Goal: Task Accomplishment & Management: Use online tool/utility

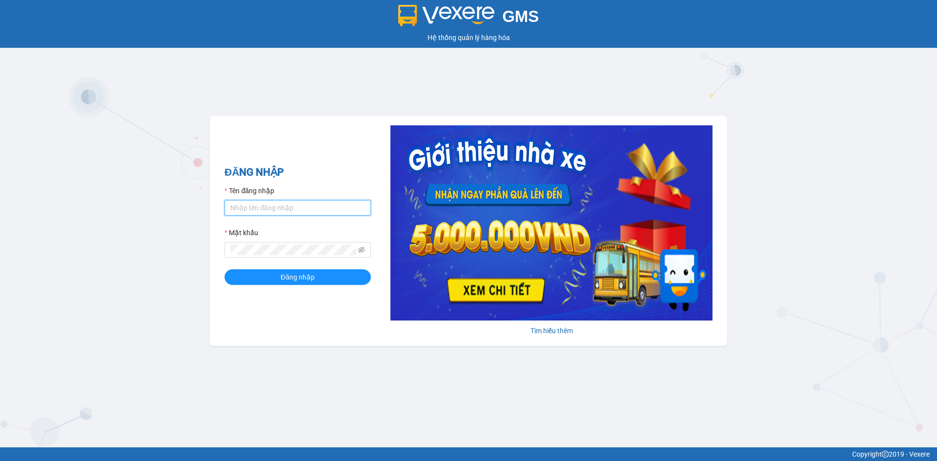
click at [334, 204] on input "Tên đăng nhập" at bounding box center [298, 208] width 146 height 16
type input "hangnga.tkn"
click at [301, 285] on button "Đăng nhập" at bounding box center [298, 278] width 146 height 16
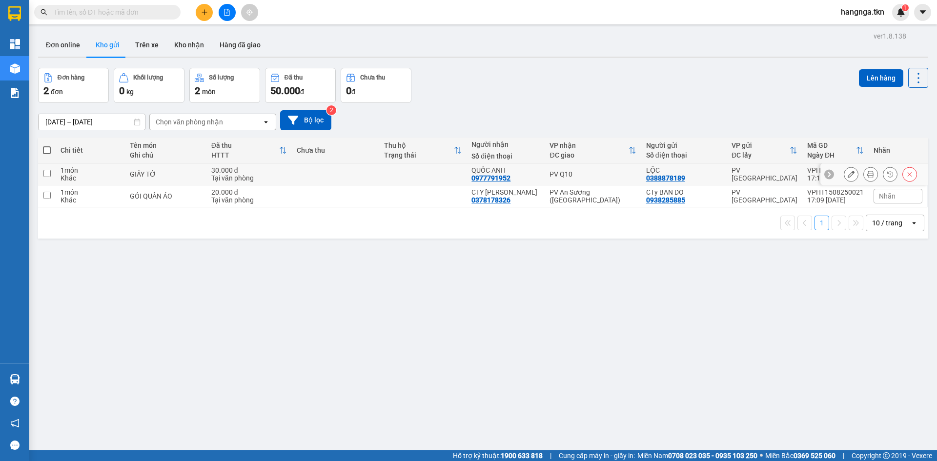
click at [322, 179] on td at bounding box center [335, 175] width 87 height 22
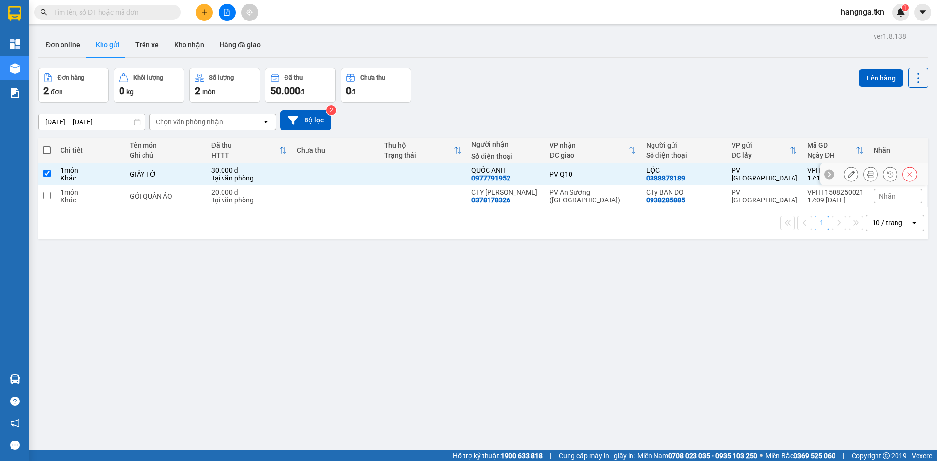
checkbox input "true"
click at [308, 192] on td at bounding box center [335, 197] width 87 height 22
checkbox input "true"
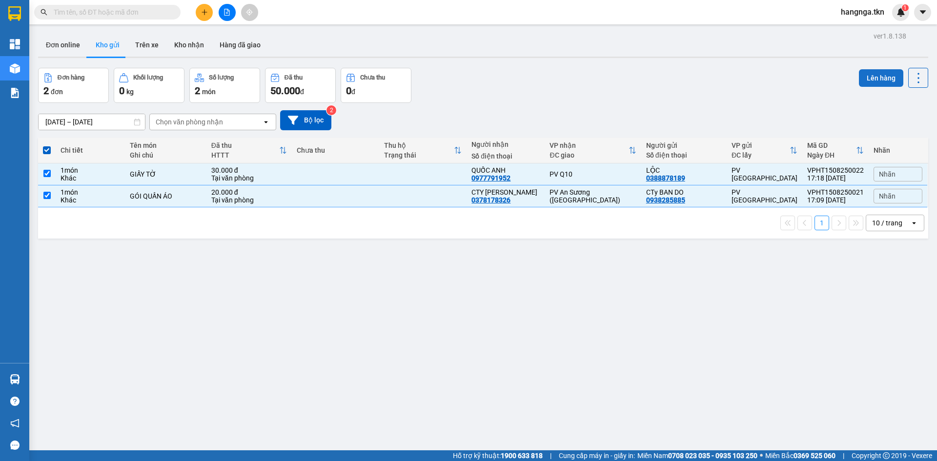
click at [871, 83] on button "Lên hàng" at bounding box center [881, 78] width 44 height 18
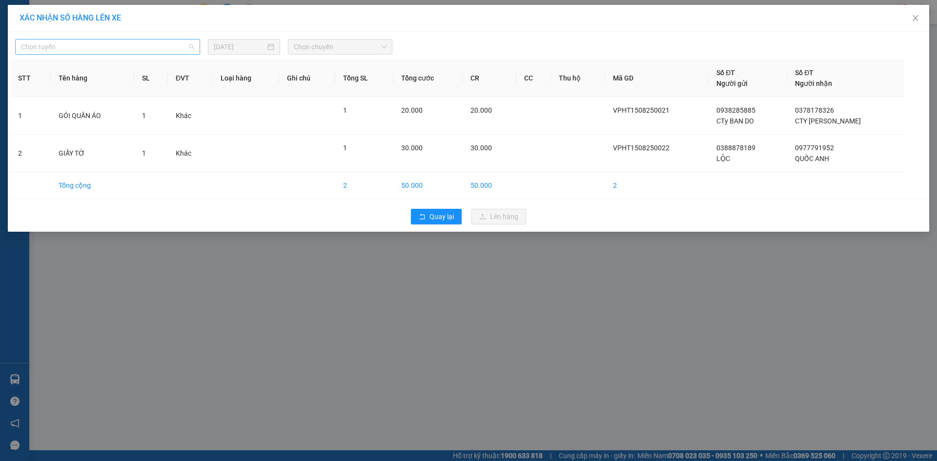
click at [133, 39] on div "Chọn tuyến" at bounding box center [107, 47] width 185 height 16
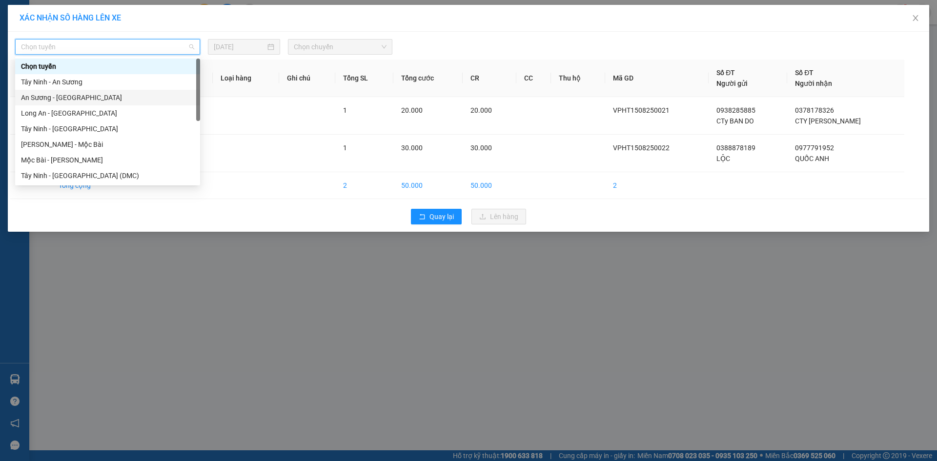
scroll to position [47, 0]
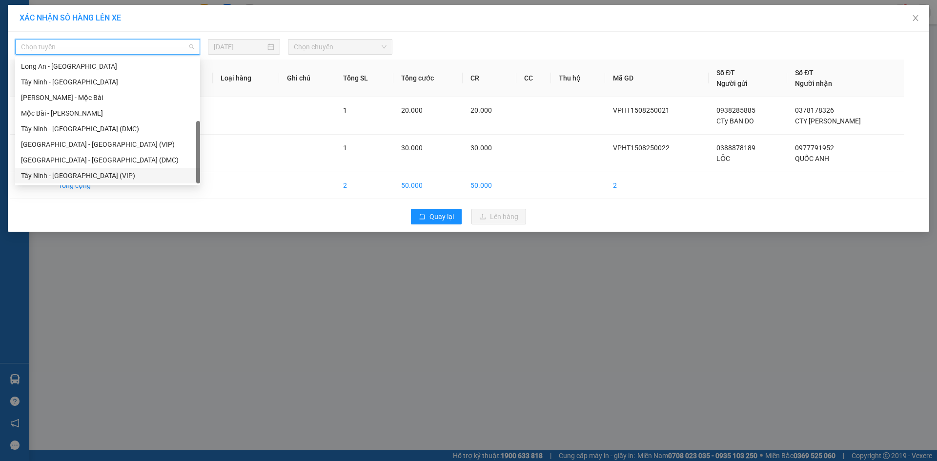
click at [54, 174] on div "Tây Ninh - Sài Gòn (VIP)" at bounding box center [107, 175] width 173 height 11
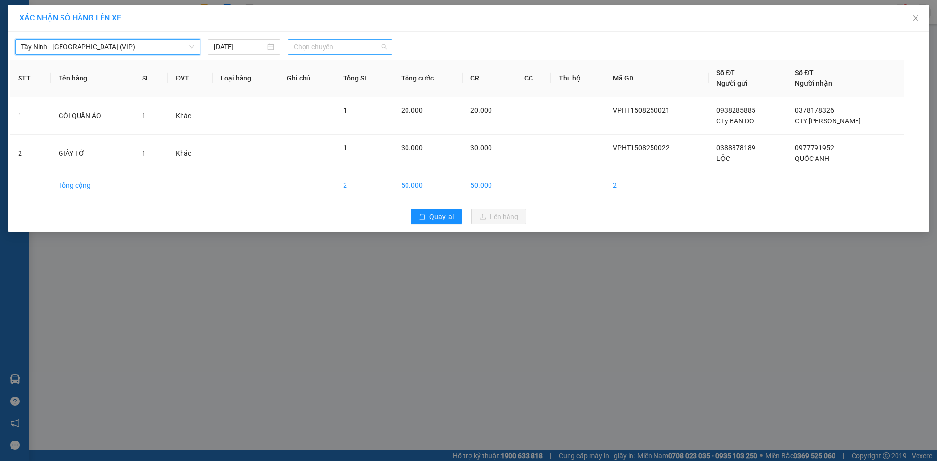
click at [341, 49] on span "Chọn chuyến" at bounding box center [340, 47] width 93 height 15
click at [312, 50] on span "Chọn chuyến" at bounding box center [340, 47] width 93 height 15
type input "25860"
click at [312, 65] on div "02:30 - 50H-258.60" at bounding box center [332, 66] width 76 height 11
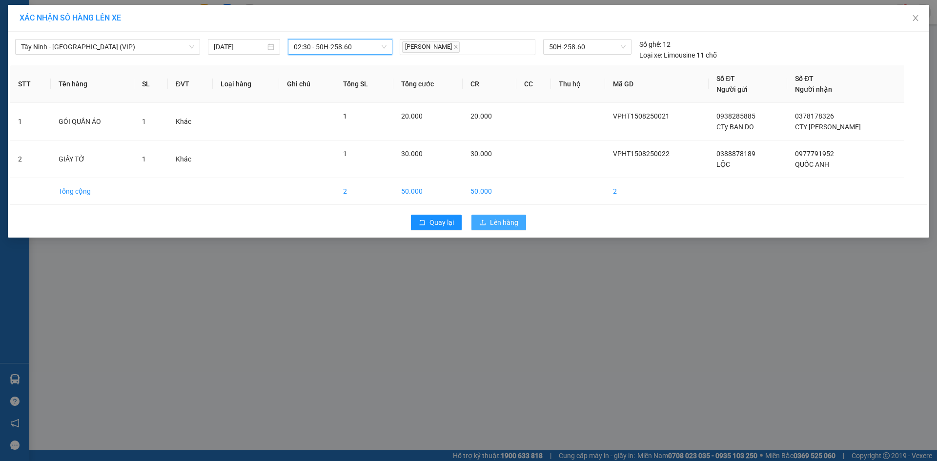
click at [512, 224] on span "Lên hàng" at bounding box center [504, 222] width 28 height 11
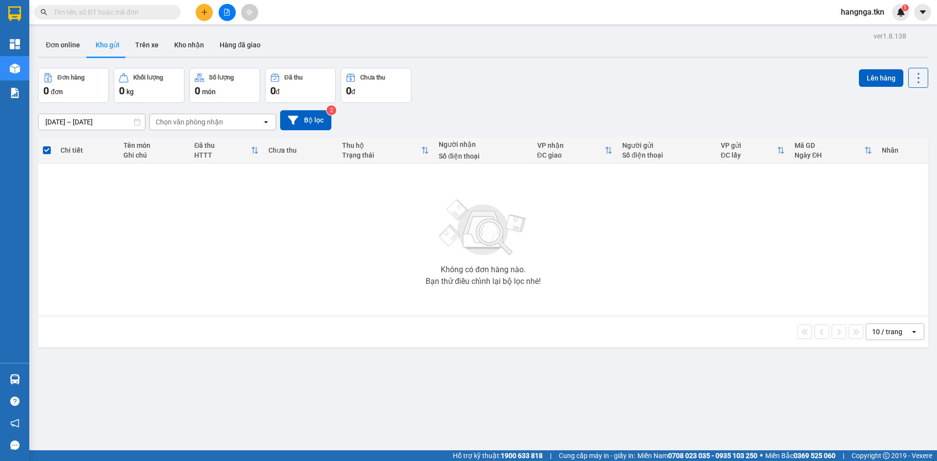
click at [537, 363] on div "ver 1.8.138 Đơn online Kho gửi Trên xe Kho nhận Hàng đã giao Đơn hàng 0 đơn Khố…" at bounding box center [483, 259] width 898 height 461
